Goal: Use online tool/utility: Utilize a website feature to perform a specific function

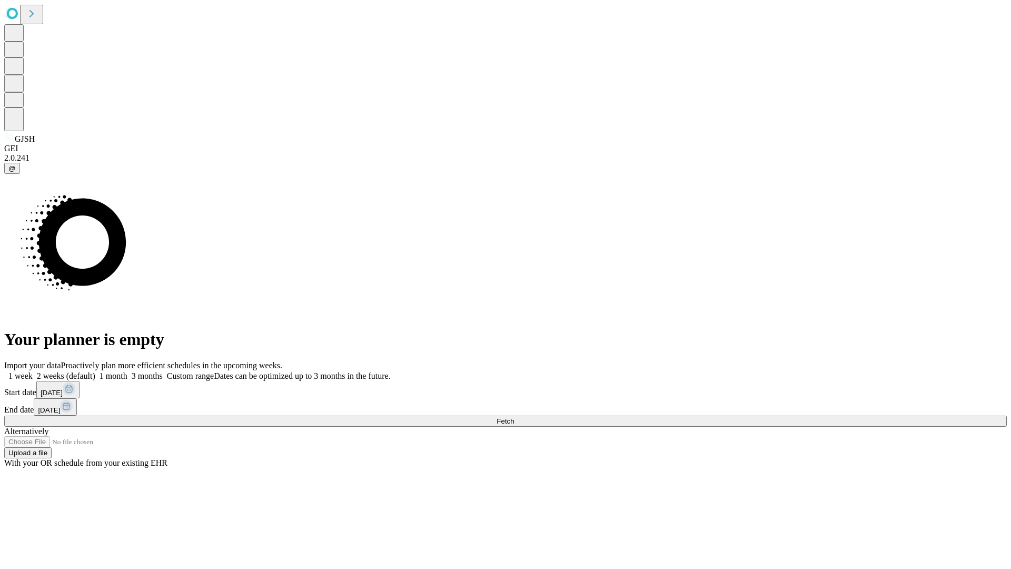
click at [514, 417] on span "Fetch" at bounding box center [505, 421] width 17 height 8
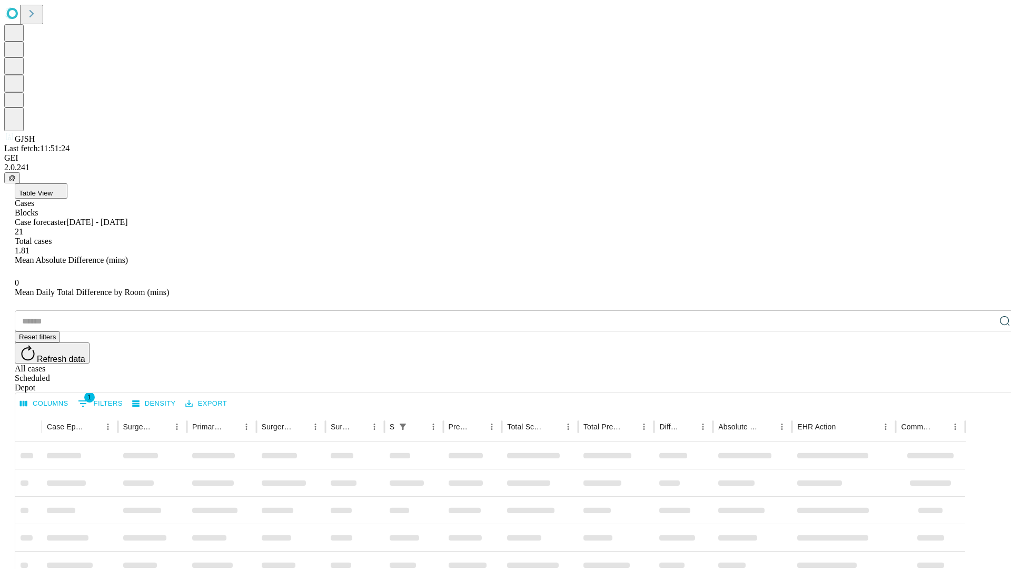
click at [53, 189] on span "Table View" at bounding box center [36, 193] width 34 height 8
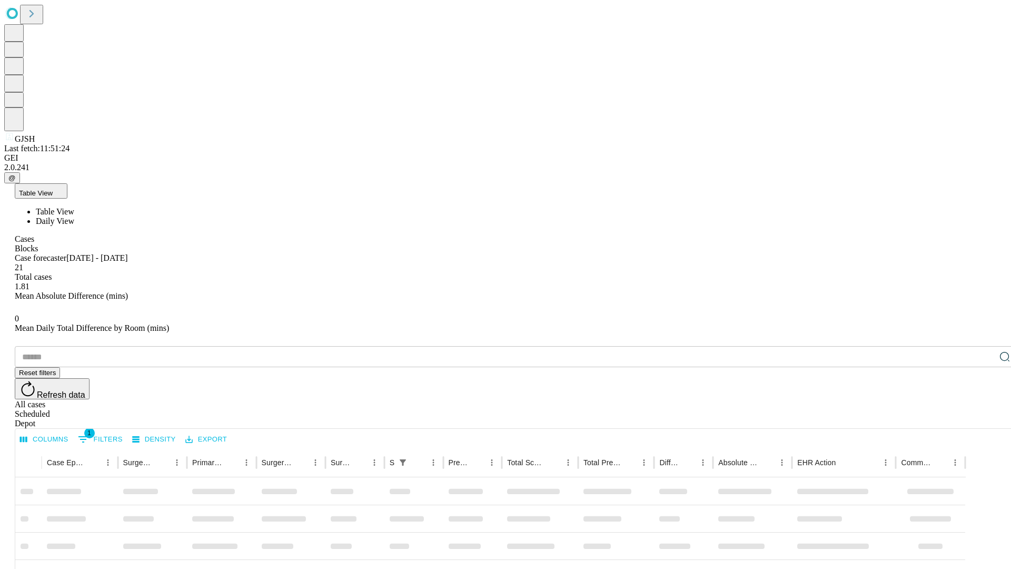
click at [74, 217] on span "Daily View" at bounding box center [55, 221] width 38 height 9
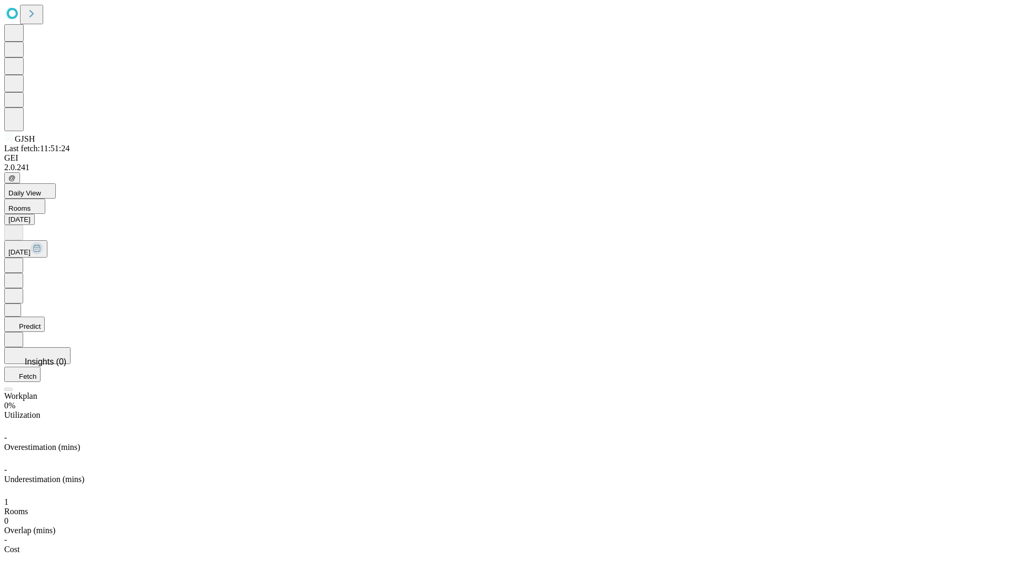
click at [45, 317] on button "Predict" at bounding box center [24, 324] width 41 height 15
